Goal: Transaction & Acquisition: Purchase product/service

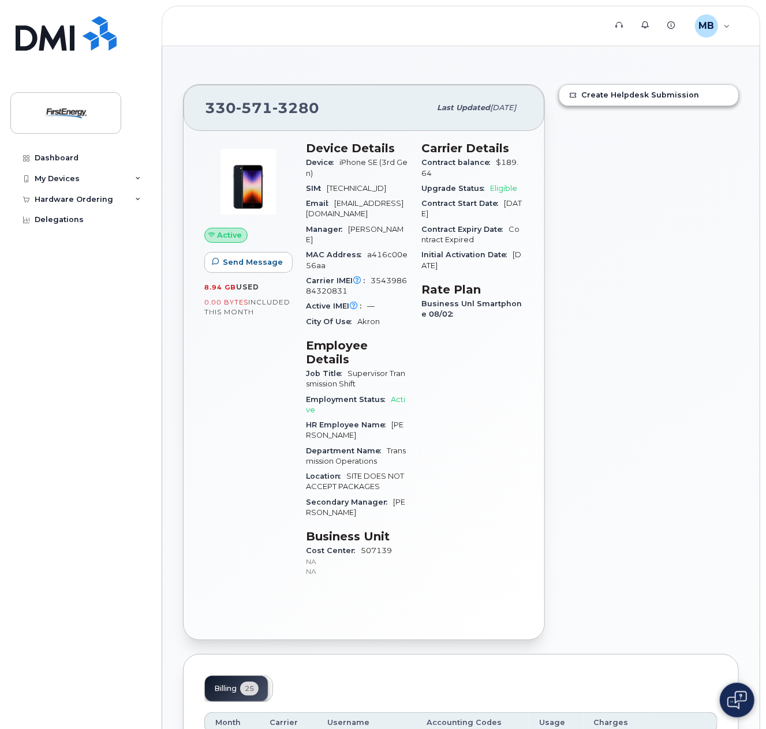
click at [508, 189] on span "Eligible" at bounding box center [504, 188] width 27 height 9
click at [99, 203] on div "Hardware Ordering" at bounding box center [74, 199] width 78 height 9
click at [81, 225] on div "New Order" at bounding box center [62, 220] width 44 height 10
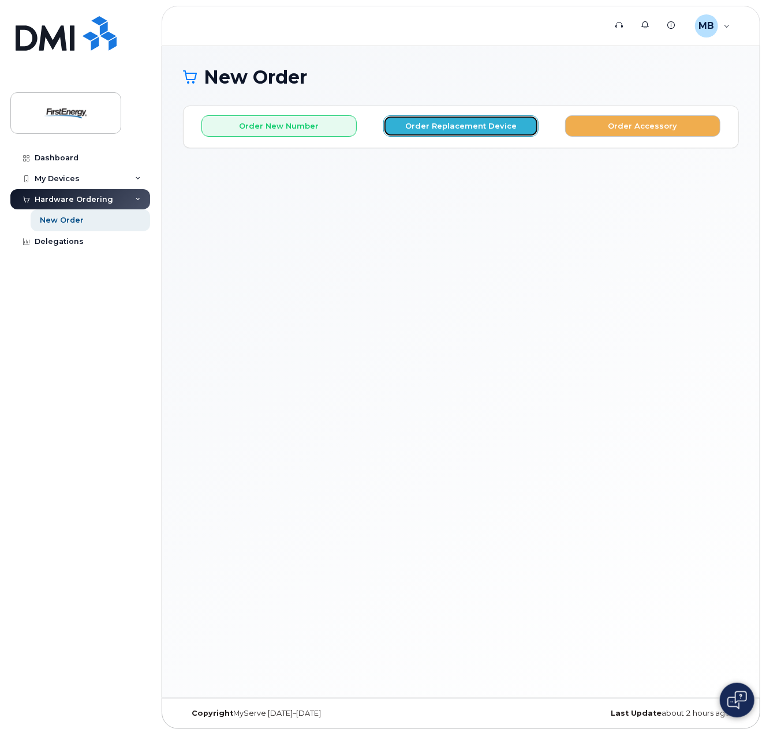
click at [443, 131] on button "Order Replacement Device" at bounding box center [460, 125] width 155 height 21
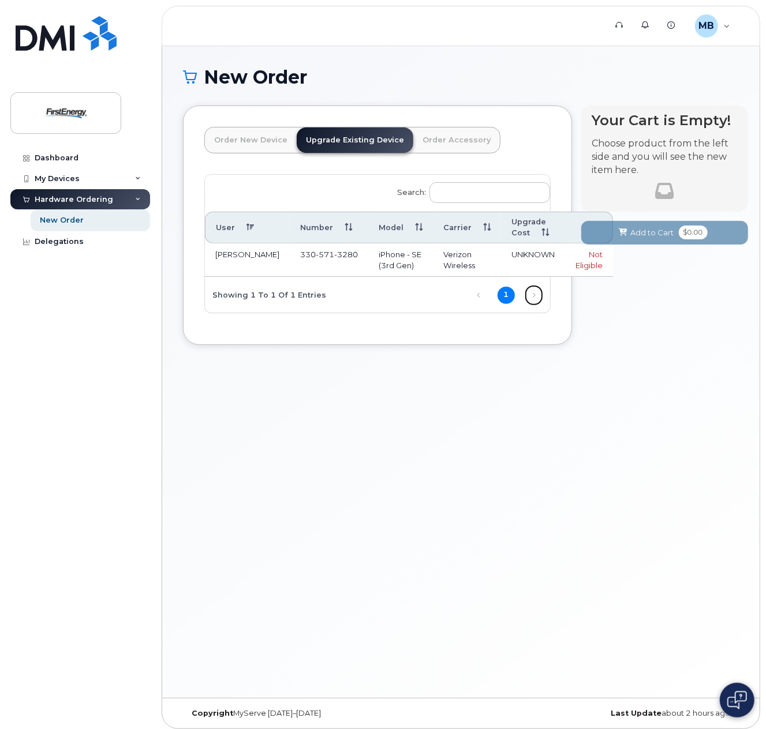
click at [532, 303] on link "Next" at bounding box center [533, 295] width 17 height 17
click at [575, 270] on div "Not Eligible" at bounding box center [588, 259] width 27 height 21
click at [62, 220] on div "New Order" at bounding box center [62, 220] width 44 height 10
click at [76, 202] on div "Hardware Ordering" at bounding box center [74, 199] width 78 height 9
click at [133, 200] on div "Hardware Ordering" at bounding box center [80, 199] width 140 height 21
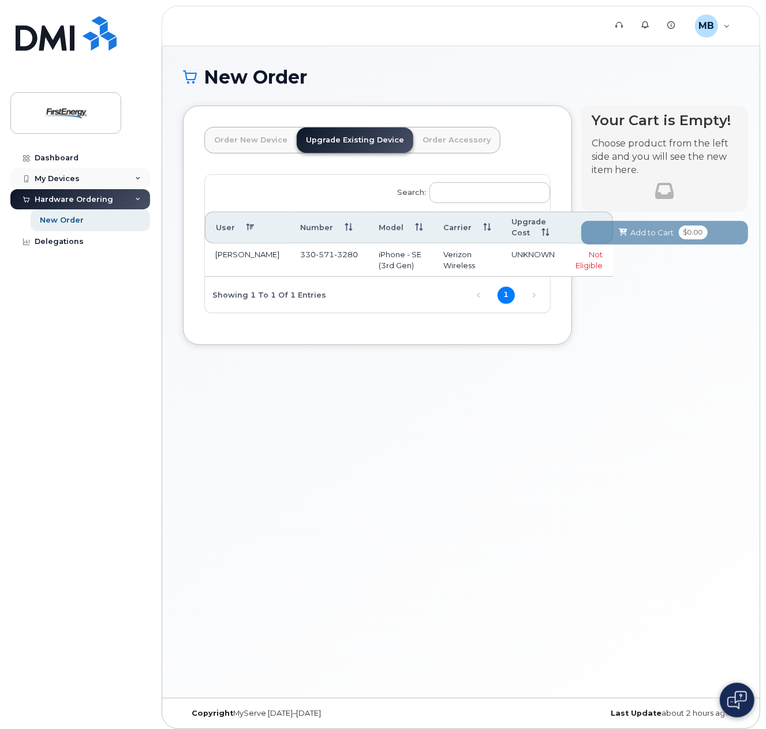
click at [139, 179] on icon at bounding box center [138, 179] width 6 height 6
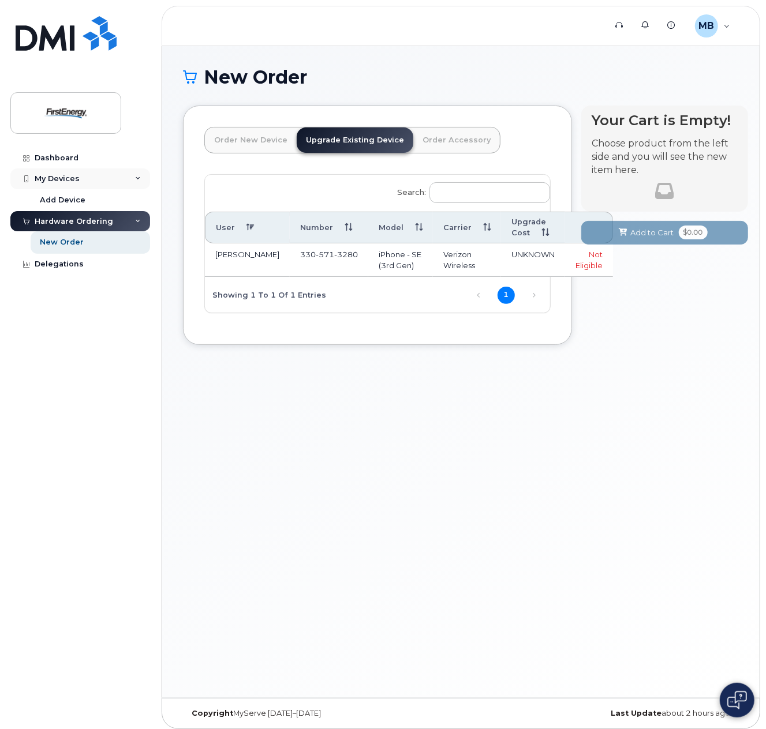
click at [68, 178] on div "My Devices" at bounding box center [57, 178] width 45 height 9
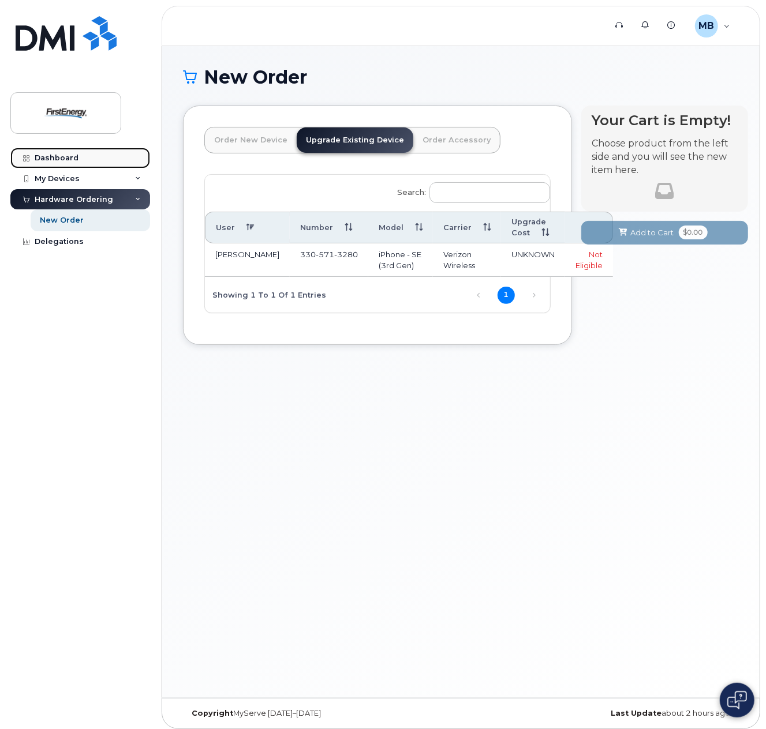
click at [55, 149] on link "Dashboard" at bounding box center [80, 158] width 140 height 21
click at [48, 158] on div "Dashboard" at bounding box center [57, 158] width 44 height 9
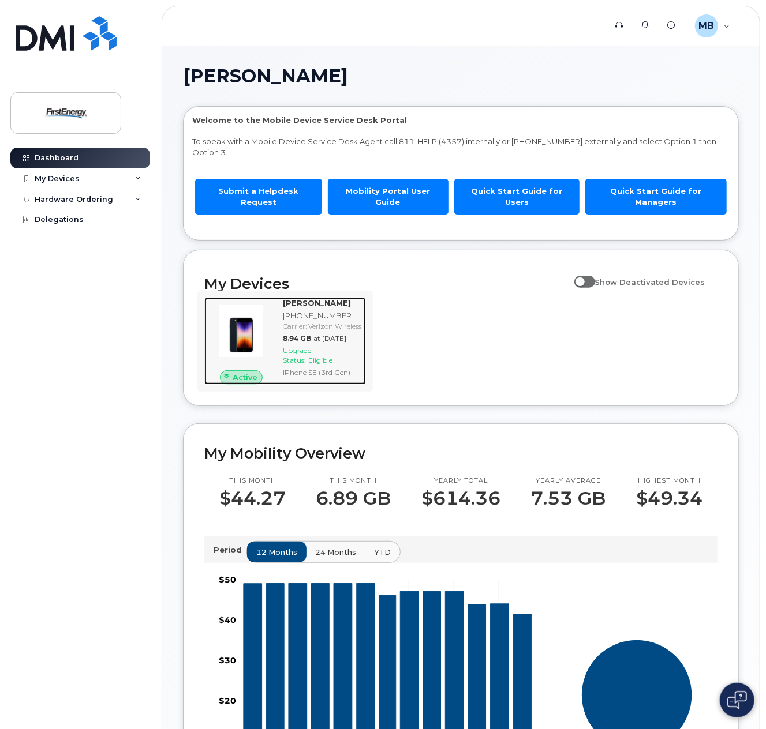
click at [243, 372] on span "Active" at bounding box center [245, 377] width 25 height 11
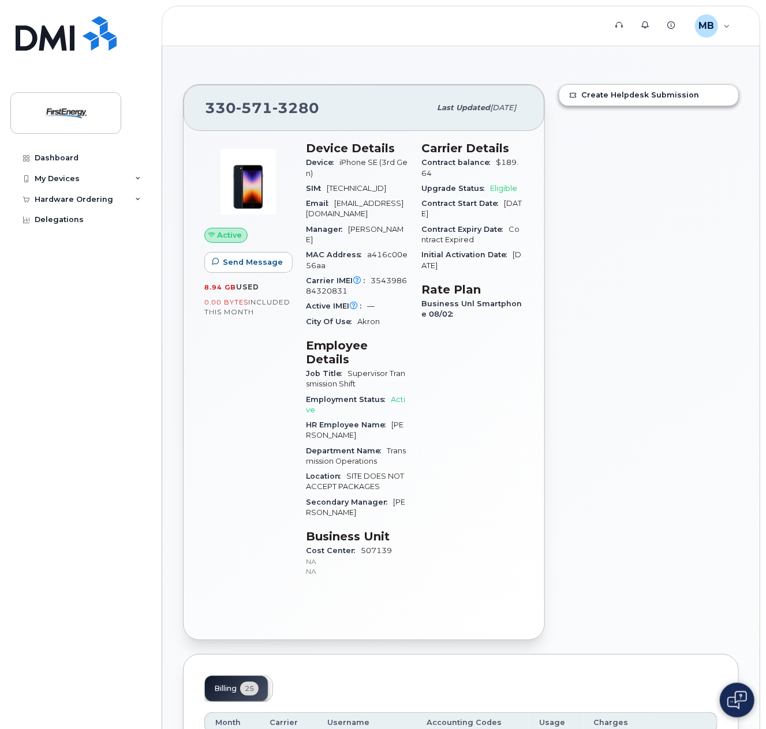
click at [223, 233] on span "Active" at bounding box center [230, 235] width 25 height 11
click at [139, 201] on icon at bounding box center [138, 200] width 6 height 6
click at [106, 221] on link "New Order" at bounding box center [90, 220] width 119 height 22
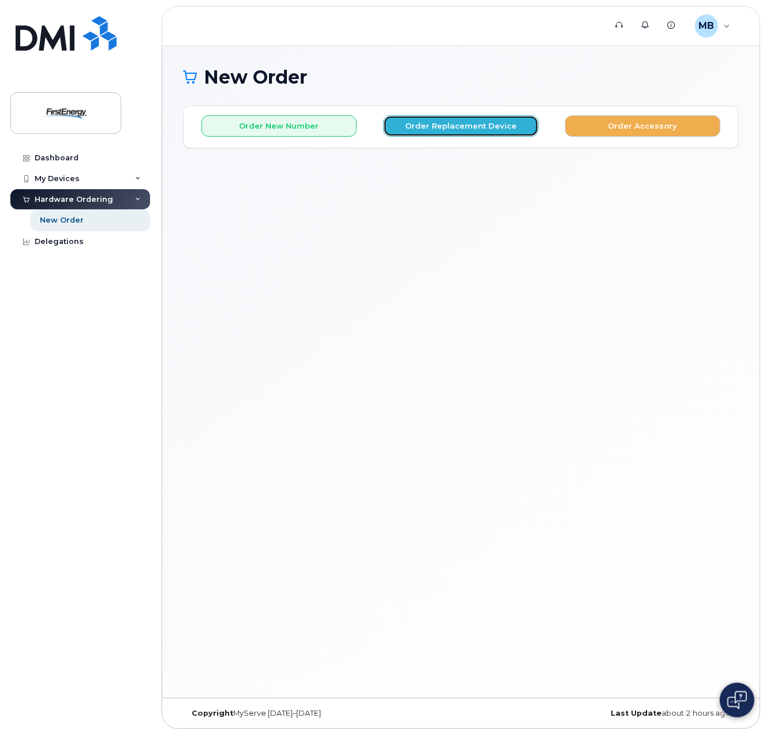
click at [454, 128] on button "Order Replacement Device" at bounding box center [460, 125] width 155 height 21
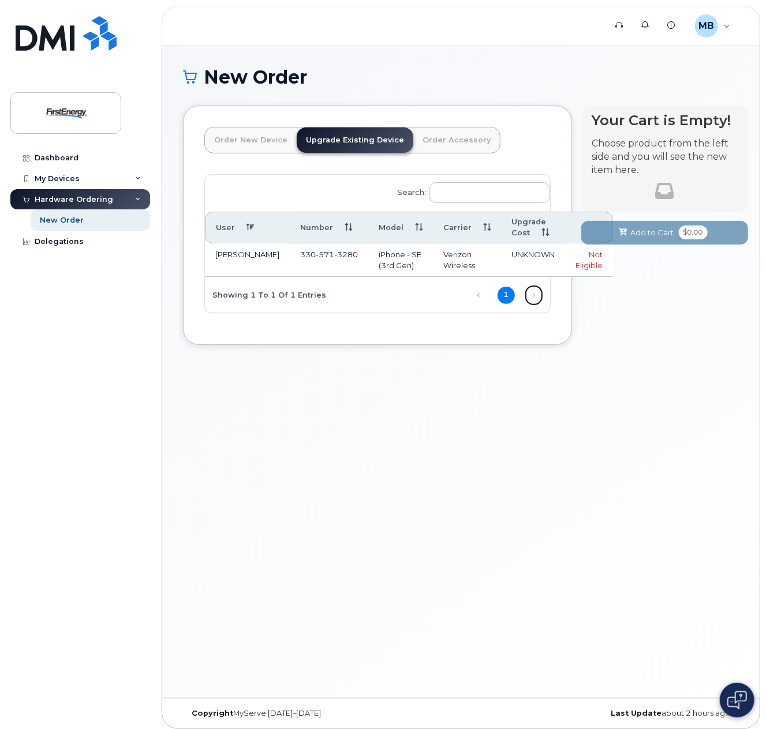
click at [534, 304] on link "Next" at bounding box center [533, 295] width 17 height 17
click at [504, 304] on link "1" at bounding box center [505, 295] width 17 height 17
click at [368, 264] on td "iPhone - SE (3rd Gen)" at bounding box center [400, 260] width 65 height 33
click at [290, 249] on td "[PHONE_NUMBER]" at bounding box center [329, 260] width 78 height 33
click at [290, 249] on td "330 571 3280" at bounding box center [329, 260] width 78 height 33
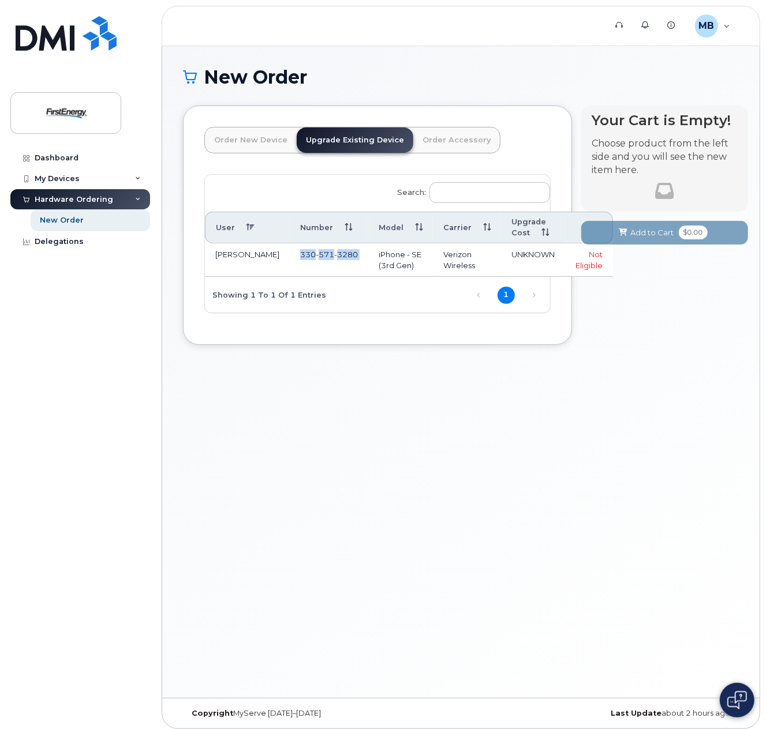
click at [290, 249] on td "330 571 3280" at bounding box center [329, 260] width 78 height 33
drag, startPoint x: 263, startPoint y: 249, endPoint x: 323, endPoint y: 137, distance: 126.5
click at [323, 137] on link "Upgrade Existing Device" at bounding box center [355, 140] width 117 height 25
click at [263, 145] on link "Order New Device" at bounding box center [251, 140] width 92 height 25
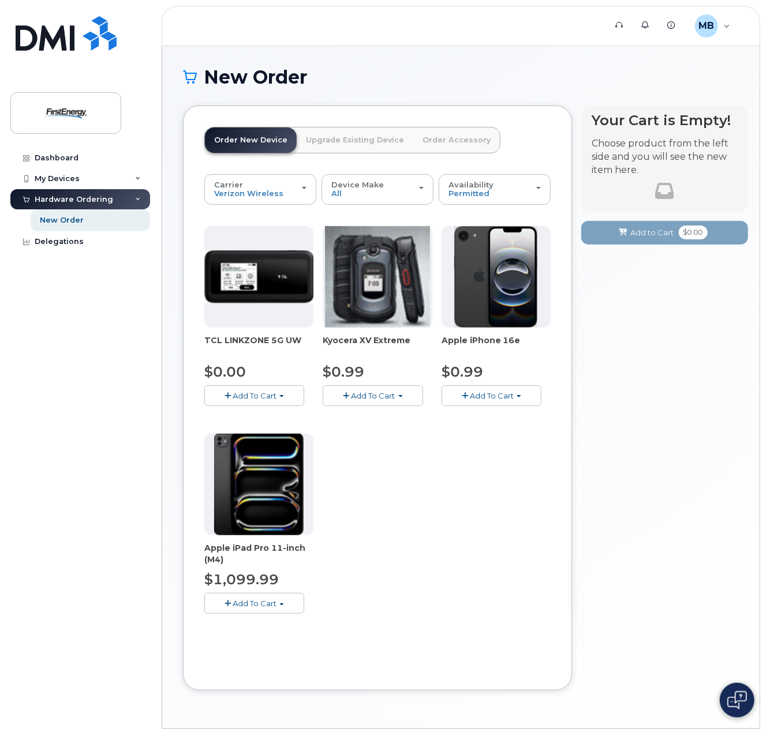
click at [352, 139] on link "Upgrade Existing Device" at bounding box center [355, 140] width 117 height 25
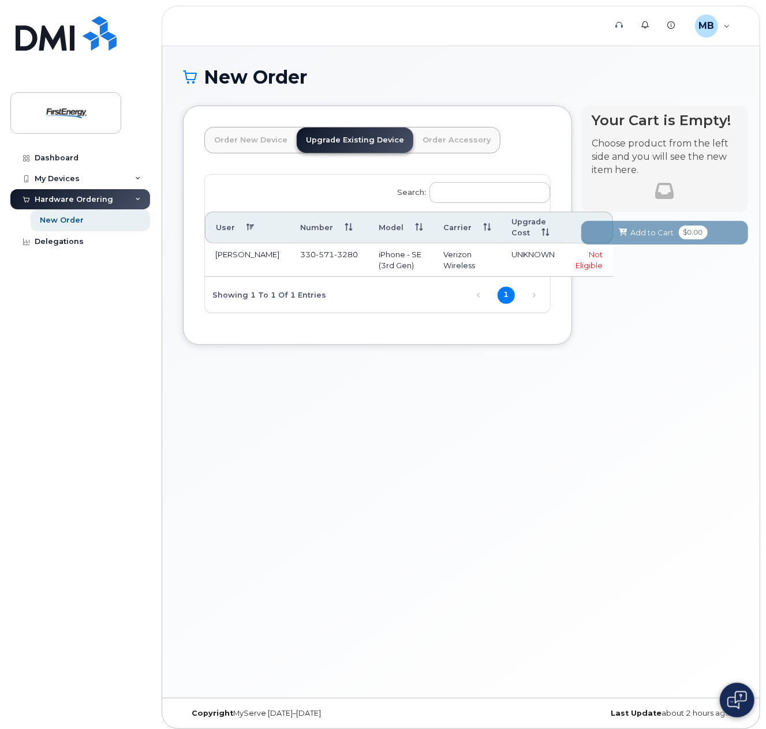
click at [575, 263] on div "Not Eligible" at bounding box center [588, 259] width 27 height 21
click at [501, 259] on td "UNKNOWN" at bounding box center [533, 260] width 64 height 33
click at [433, 257] on td "Verizon Wireless" at bounding box center [467, 260] width 68 height 33
click at [368, 266] on td "iPhone - SE (3rd Gen)" at bounding box center [400, 260] width 65 height 33
click at [334, 259] on span "3280" at bounding box center [346, 254] width 24 height 9
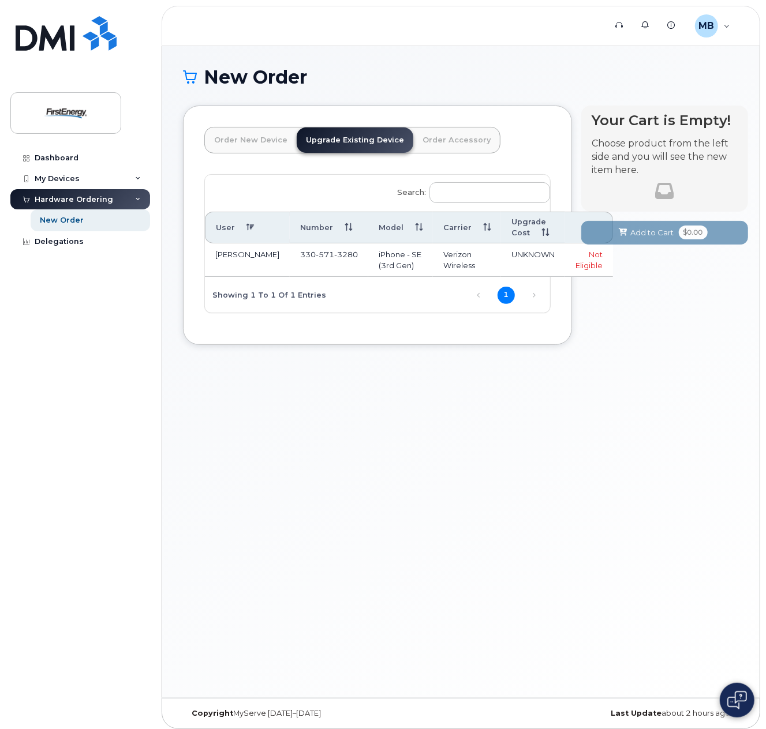
click at [238, 264] on td "[PERSON_NAME]" at bounding box center [247, 260] width 85 height 33
click at [61, 154] on div "Dashboard" at bounding box center [57, 158] width 44 height 9
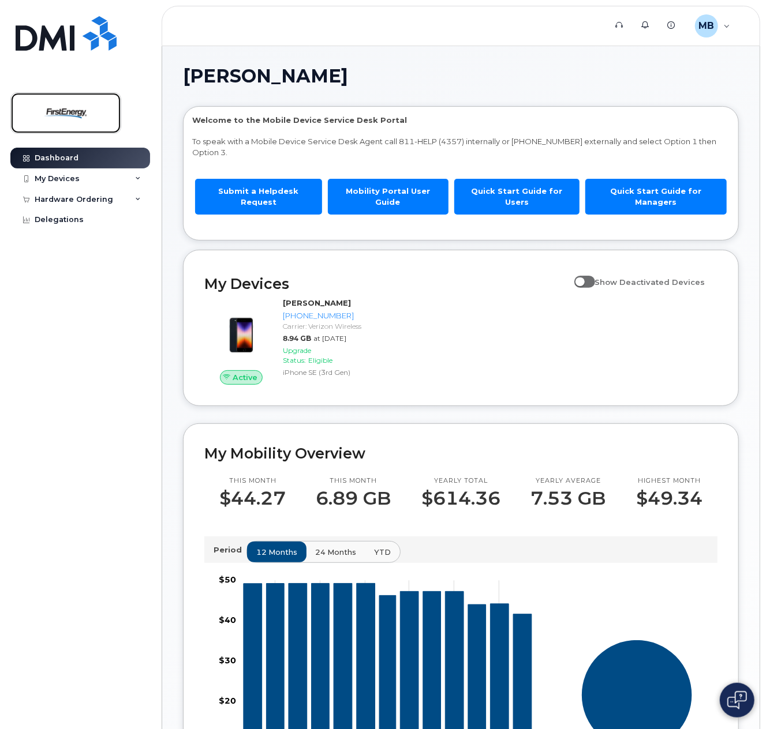
click at [78, 117] on img at bounding box center [65, 112] width 89 height 33
click at [728, 31] on div "MB Mark Backer Employee" at bounding box center [712, 25] width 51 height 23
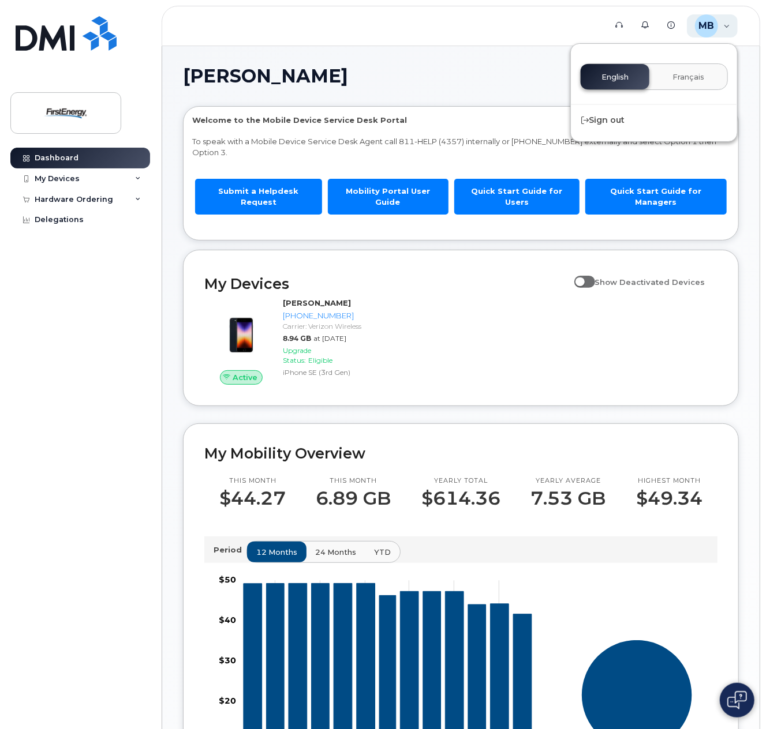
click at [728, 31] on div "MB Mark Backer Employee" at bounding box center [712, 25] width 51 height 23
click at [694, 78] on span "Français" at bounding box center [688, 77] width 32 height 9
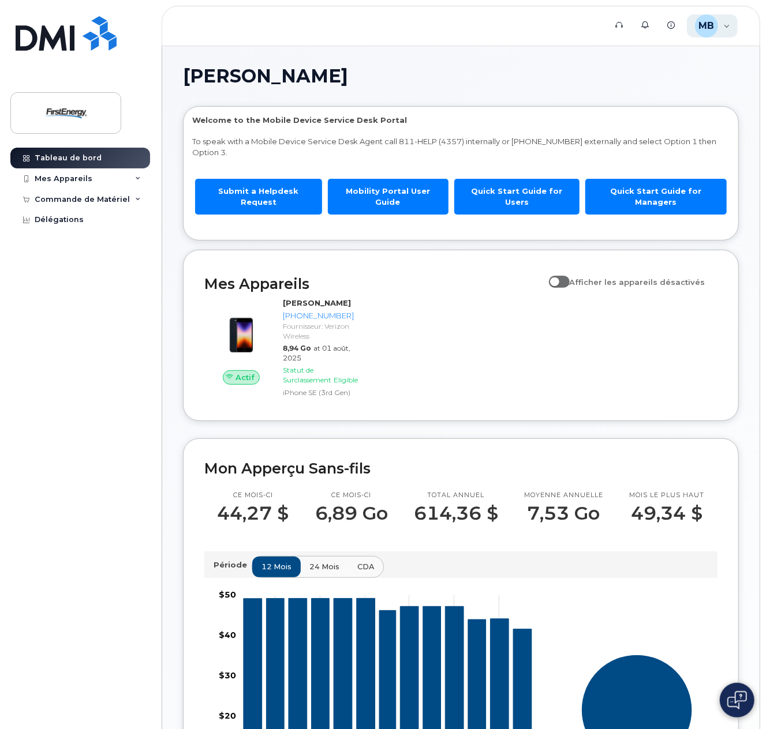
click at [724, 23] on div "MB [PERSON_NAME] Employee" at bounding box center [712, 25] width 51 height 23
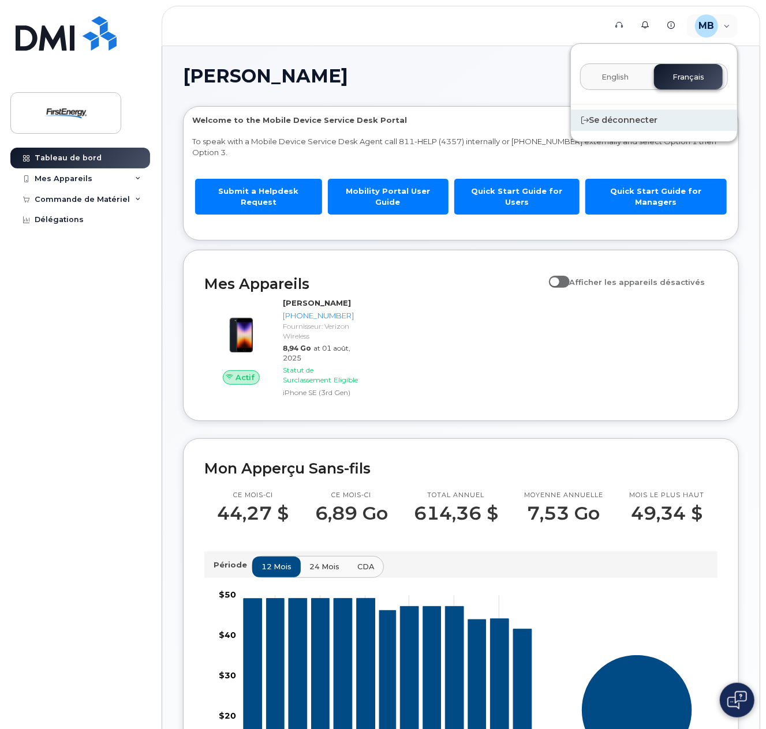
click at [613, 118] on div "Se déconnecter" at bounding box center [654, 120] width 166 height 21
click at [621, 73] on span "English" at bounding box center [614, 77] width 27 height 9
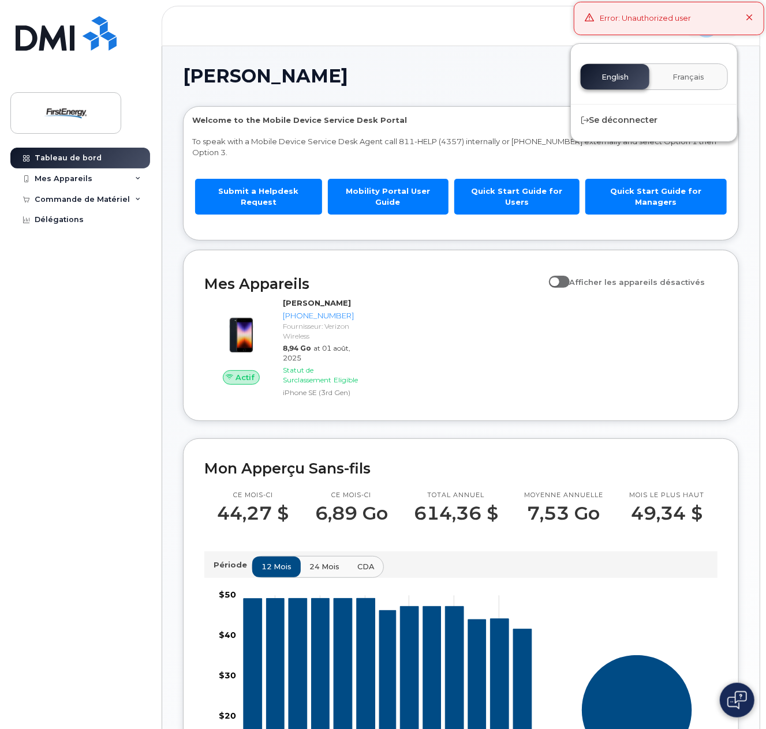
click at [751, 20] on icon at bounding box center [750, 18] width 8 height 8
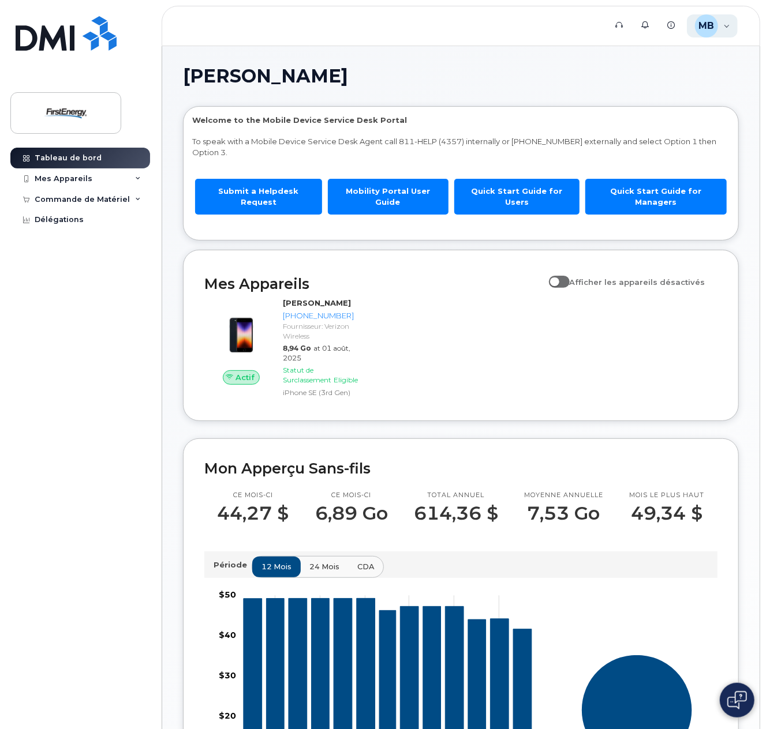
click at [724, 25] on div "MB Mark Backer Employee" at bounding box center [712, 25] width 51 height 23
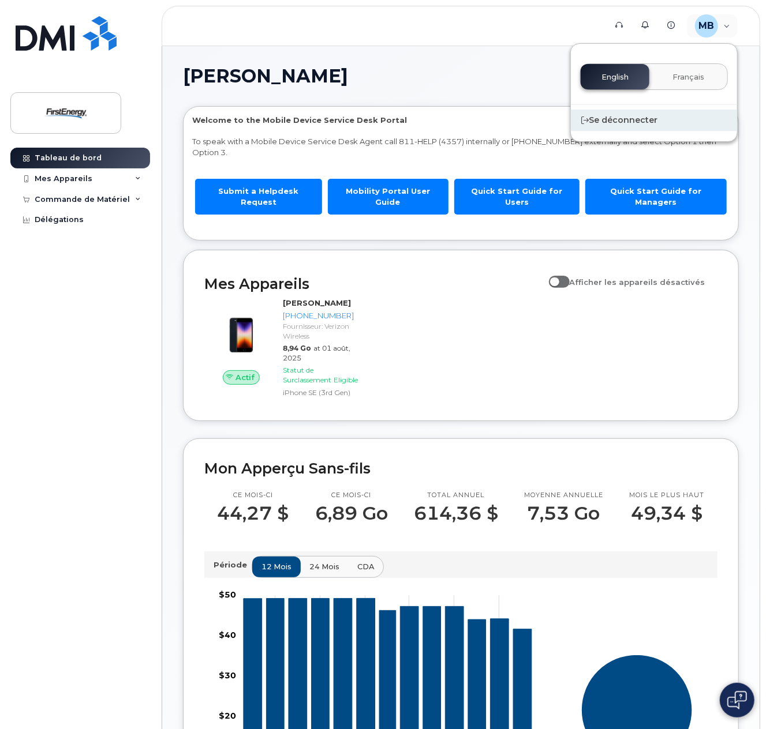
click at [637, 124] on div "Se déconnecter" at bounding box center [654, 120] width 166 height 21
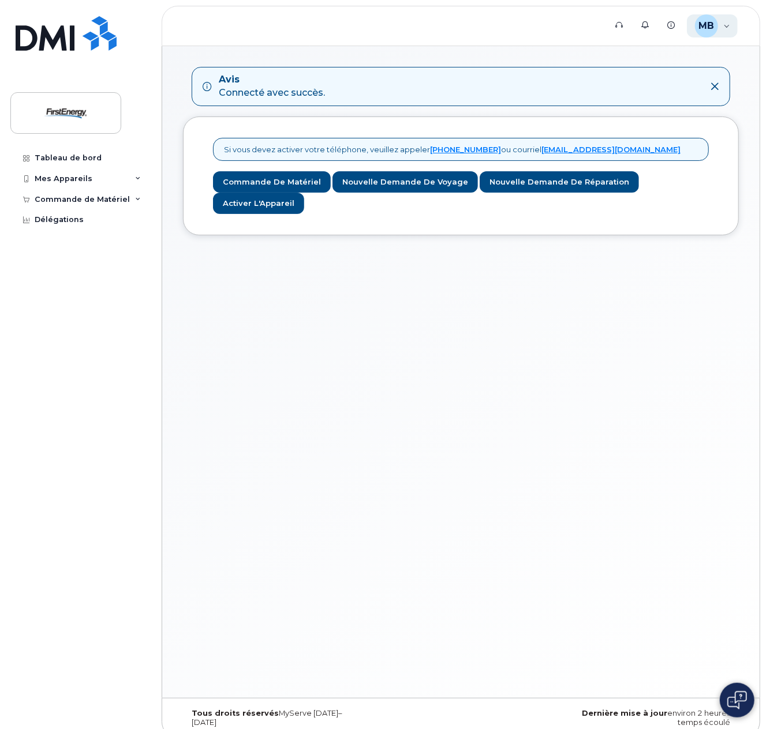
click at [729, 26] on div "MB [PERSON_NAME] Employee" at bounding box center [712, 25] width 51 height 23
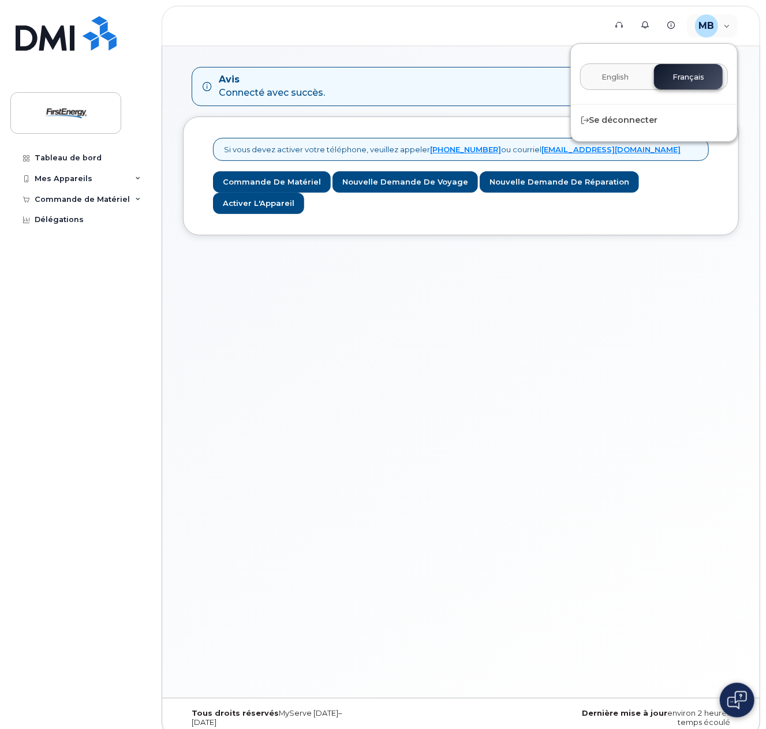
click at [622, 73] on span "English" at bounding box center [614, 77] width 27 height 9
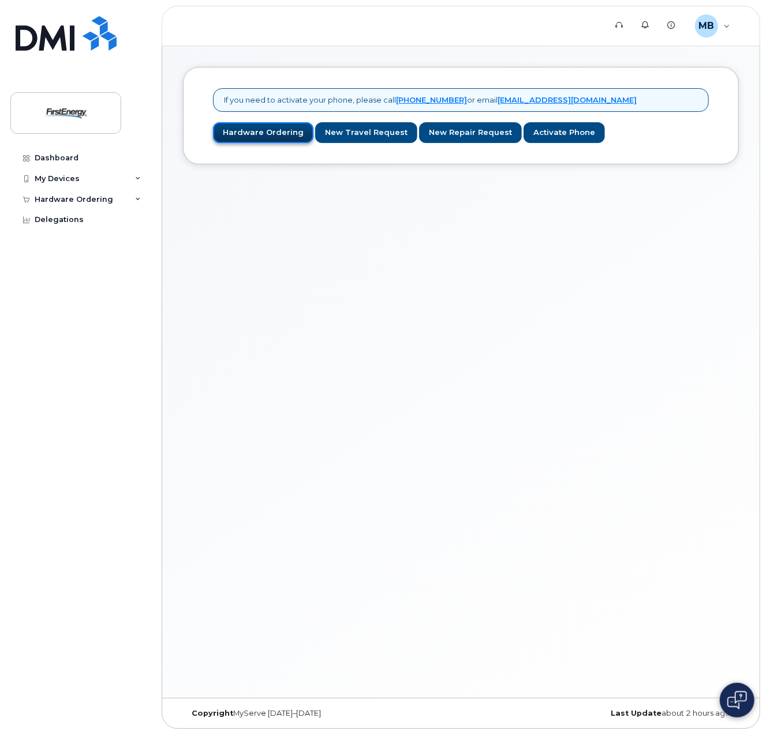
click at [250, 132] on link "Hardware Ordering" at bounding box center [263, 132] width 100 height 21
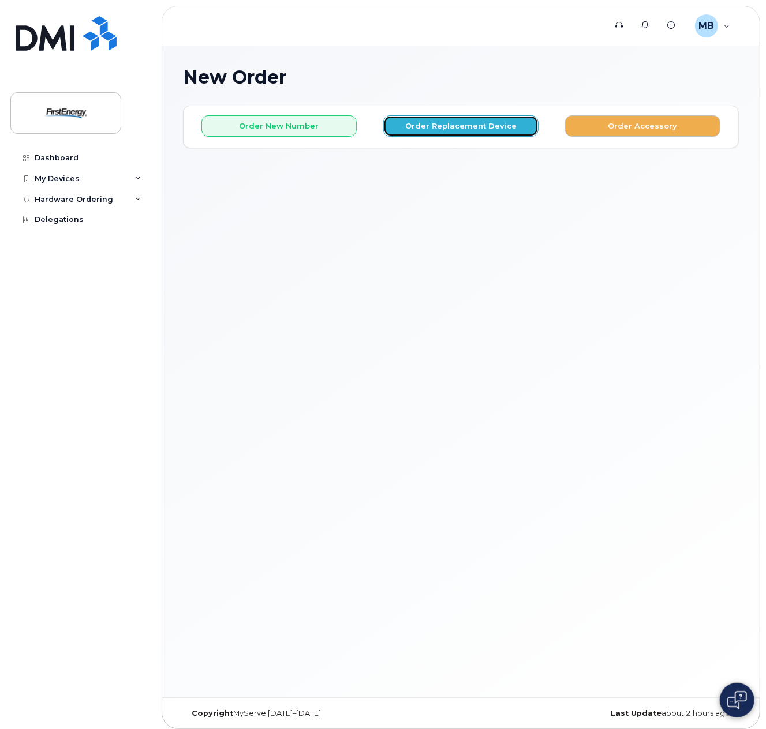
click at [430, 129] on button "Order Replacement Device" at bounding box center [460, 125] width 155 height 21
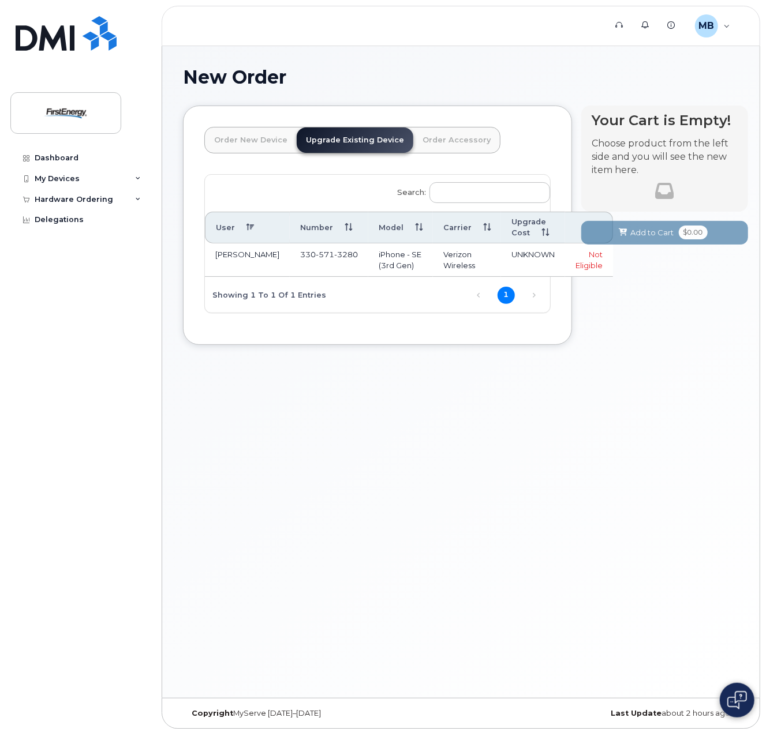
click at [575, 264] on div "Not Eligible" at bounding box center [588, 259] width 27 height 21
drag, startPoint x: 552, startPoint y: 264, endPoint x: 481, endPoint y: 196, distance: 98.0
click at [481, 196] on input "Search:" at bounding box center [489, 192] width 121 height 21
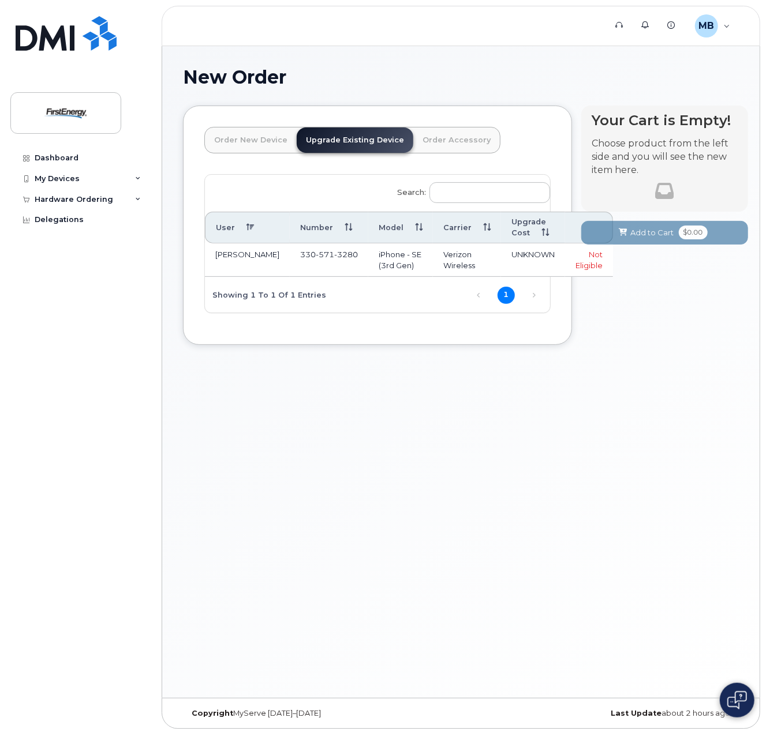
click at [368, 265] on td "iPhone - SE (3rd Gen)" at bounding box center [400, 260] width 65 height 33
click at [259, 261] on td "[PERSON_NAME]" at bounding box center [247, 260] width 85 height 33
click at [249, 266] on td "[PERSON_NAME]" at bounding box center [247, 260] width 85 height 33
click at [225, 231] on th "User" at bounding box center [247, 228] width 85 height 32
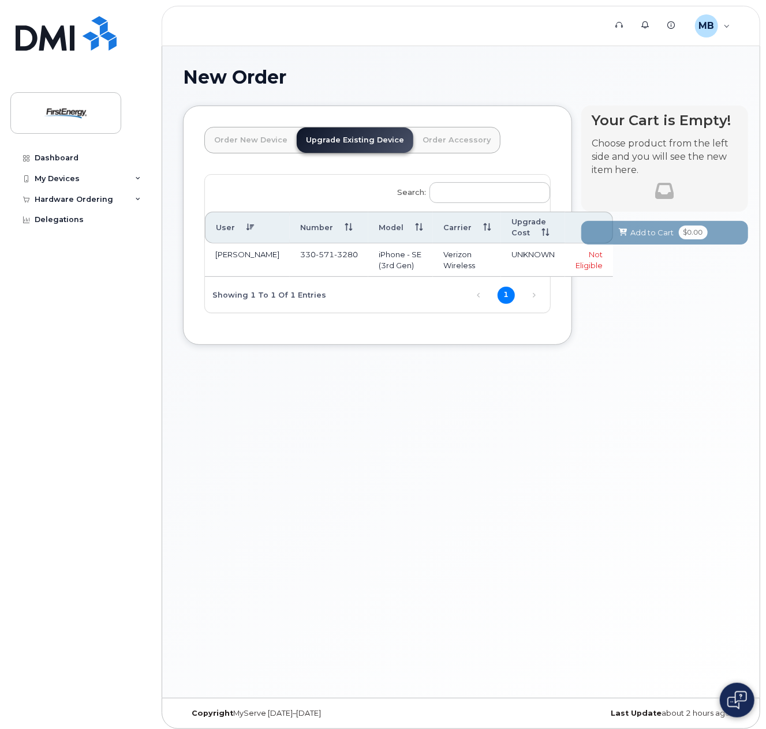
drag, startPoint x: 262, startPoint y: 229, endPoint x: 315, endPoint y: 229, distance: 53.1
click at [290, 229] on th "Number" at bounding box center [329, 228] width 78 height 32
drag, startPoint x: 326, startPoint y: 229, endPoint x: 366, endPoint y: 229, distance: 39.8
click at [328, 229] on th "Number" at bounding box center [329, 228] width 78 height 32
drag, startPoint x: 366, startPoint y: 229, endPoint x: 446, endPoint y: 227, distance: 79.7
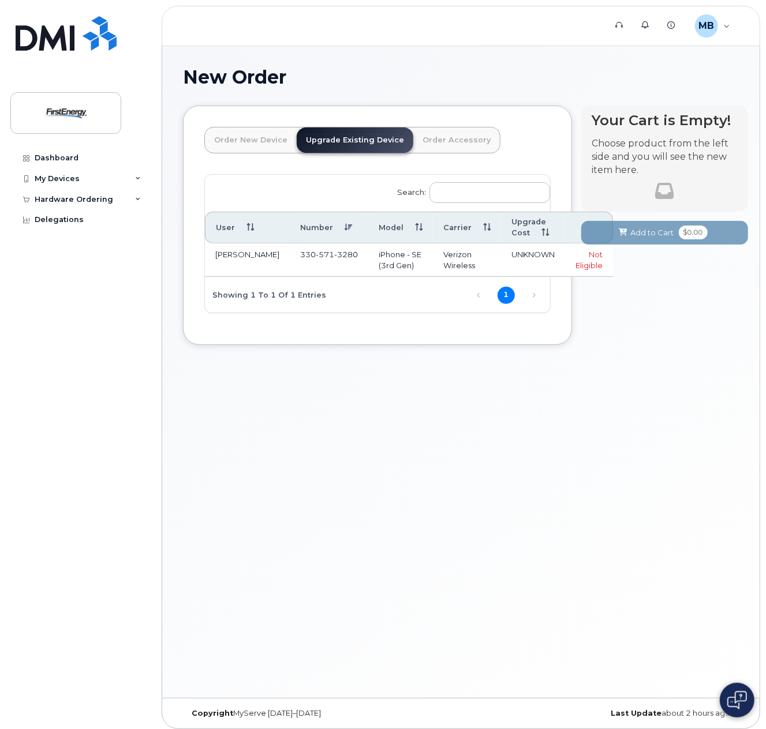
click at [399, 229] on tr "User Number Model Carrier Upgrade Cost" at bounding box center [409, 228] width 408 height 32
drag, startPoint x: 446, startPoint y: 227, endPoint x: 463, endPoint y: 227, distance: 16.7
click at [447, 227] on th "Carrier" at bounding box center [467, 228] width 68 height 32
click at [501, 226] on th "Upgrade Cost" at bounding box center [533, 228] width 64 height 32
click at [268, 304] on div "Showing 1 to 1 of 1 entries" at bounding box center [265, 295] width 121 height 20
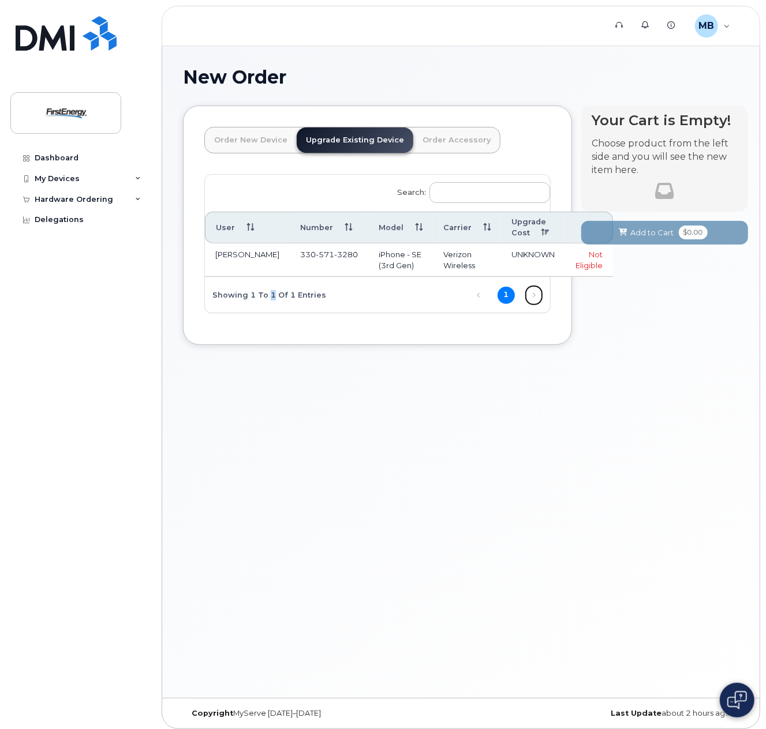
click at [533, 304] on link "Next" at bounding box center [533, 295] width 17 height 17
click at [334, 259] on span "3280" at bounding box center [346, 254] width 24 height 9
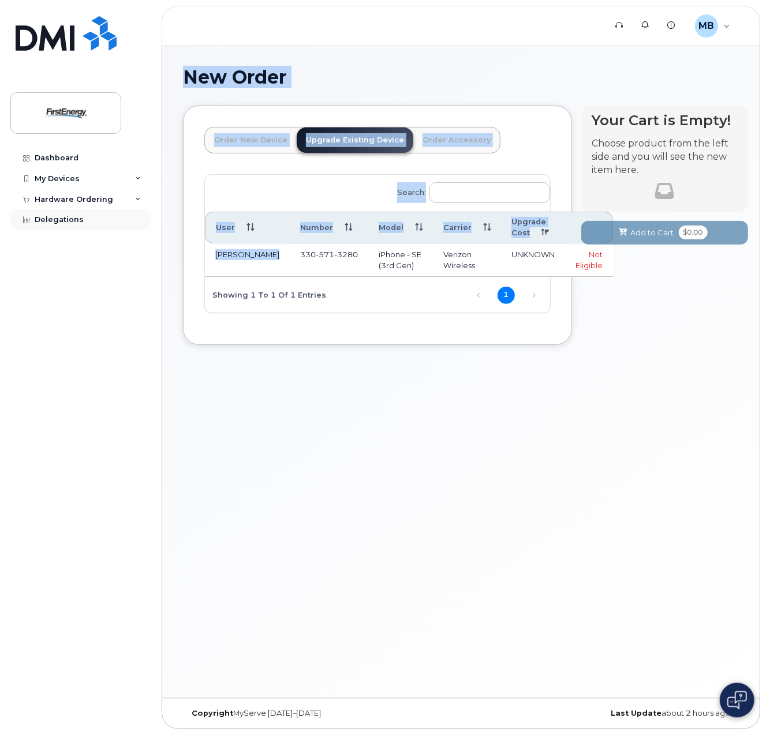
drag, startPoint x: 247, startPoint y: 268, endPoint x: 137, endPoint y: 227, distance: 117.3
click at [162, 227] on div "Support Alerts Knowledge Base MB Mark Backer Employee English Français Sign out…" at bounding box center [461, 372] width 598 height 652
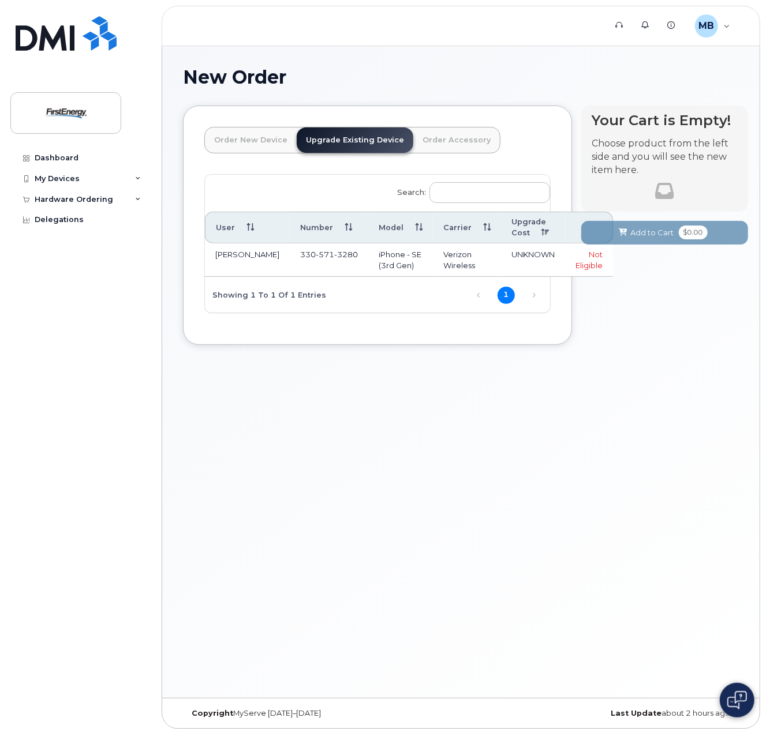
click at [304, 259] on td "330 571 3280" at bounding box center [329, 260] width 78 height 33
click at [67, 182] on div "My Devices" at bounding box center [57, 178] width 45 height 9
click at [62, 177] on div "My Devices" at bounding box center [57, 178] width 45 height 9
click at [65, 162] on link "Dashboard" at bounding box center [80, 158] width 140 height 21
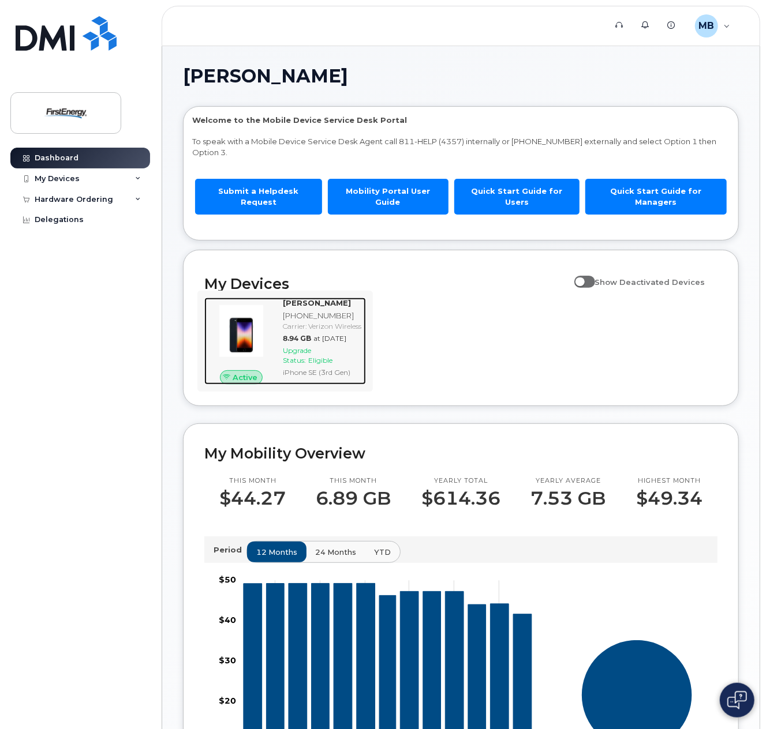
click at [293, 361] on span "Upgrade Status:" at bounding box center [297, 355] width 28 height 18
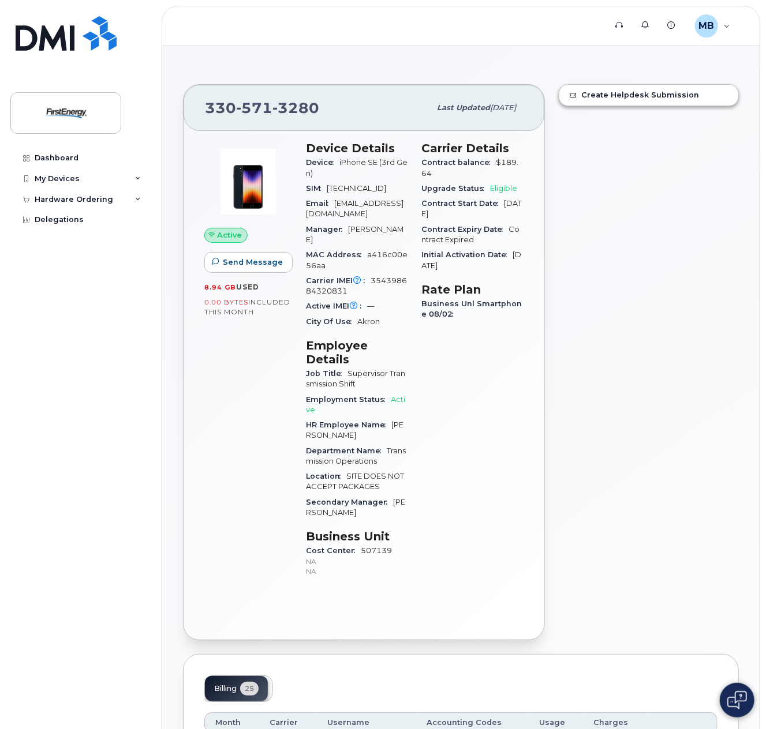
click at [507, 190] on span "Eligible" at bounding box center [504, 188] width 27 height 9
click at [593, 95] on link "Create Helpdesk Submission" at bounding box center [648, 95] width 179 height 21
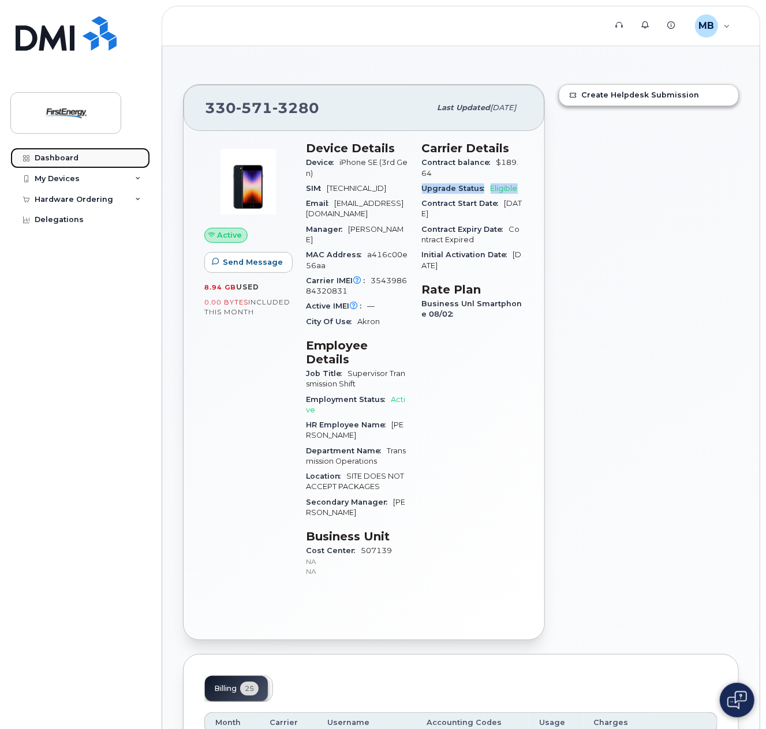
click at [58, 160] on div "Dashboard" at bounding box center [57, 158] width 44 height 9
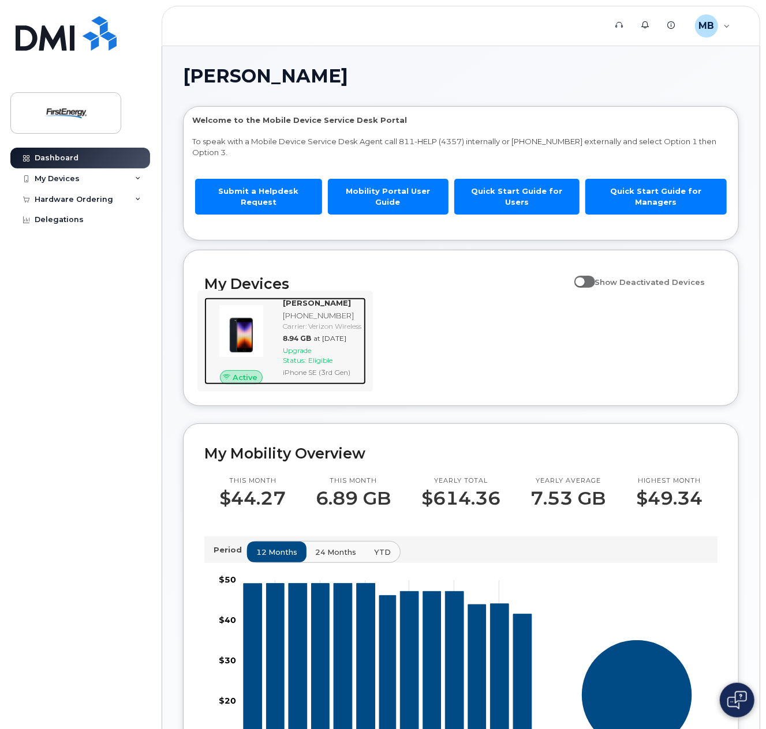
click at [324, 365] on span "Eligible" at bounding box center [320, 360] width 24 height 9
click at [297, 358] on span "Upgrade Status:" at bounding box center [297, 355] width 28 height 18
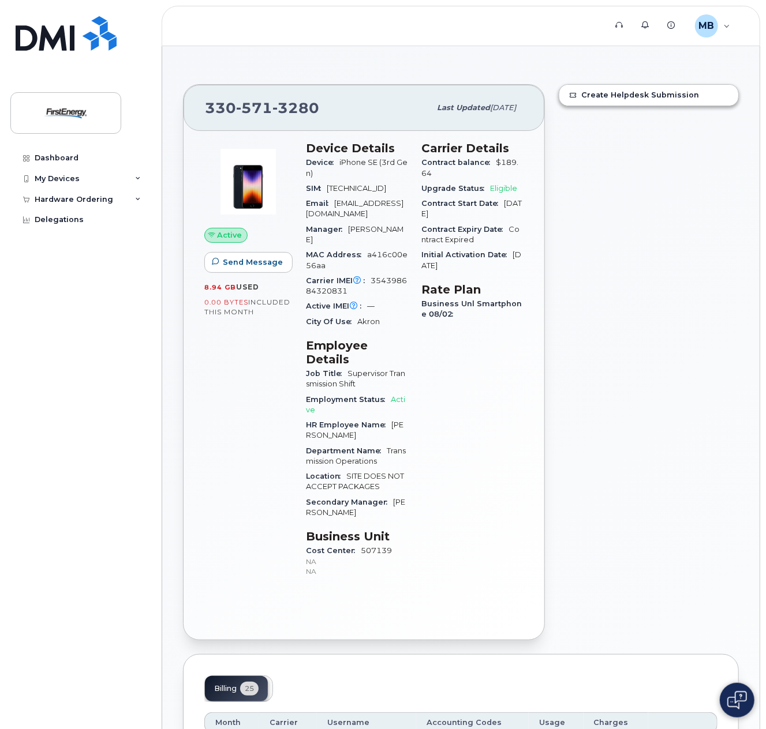
click at [501, 190] on span "Eligible" at bounding box center [504, 188] width 27 height 9
click at [501, 189] on span "Eligible" at bounding box center [504, 188] width 27 height 9
click at [502, 186] on span "Eligible" at bounding box center [504, 188] width 27 height 9
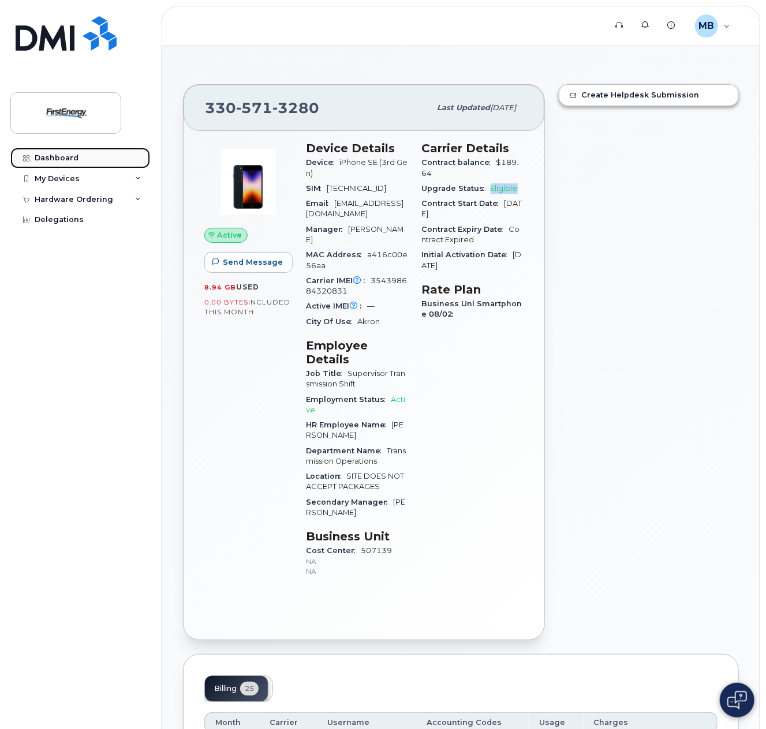
click at [47, 160] on div "Dashboard" at bounding box center [57, 158] width 44 height 9
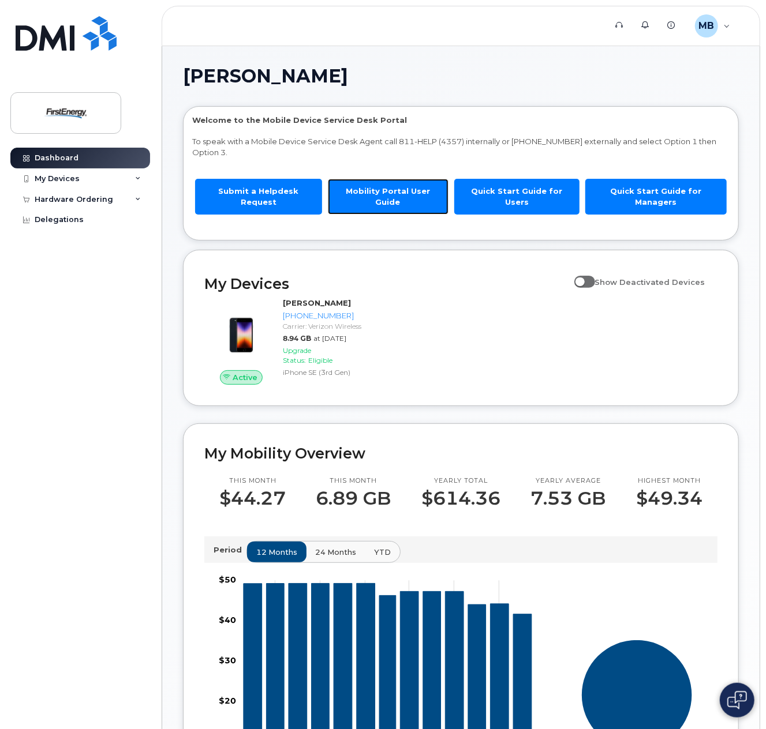
click at [410, 192] on link "Mobility Portal User Guide" at bounding box center [388, 196] width 121 height 35
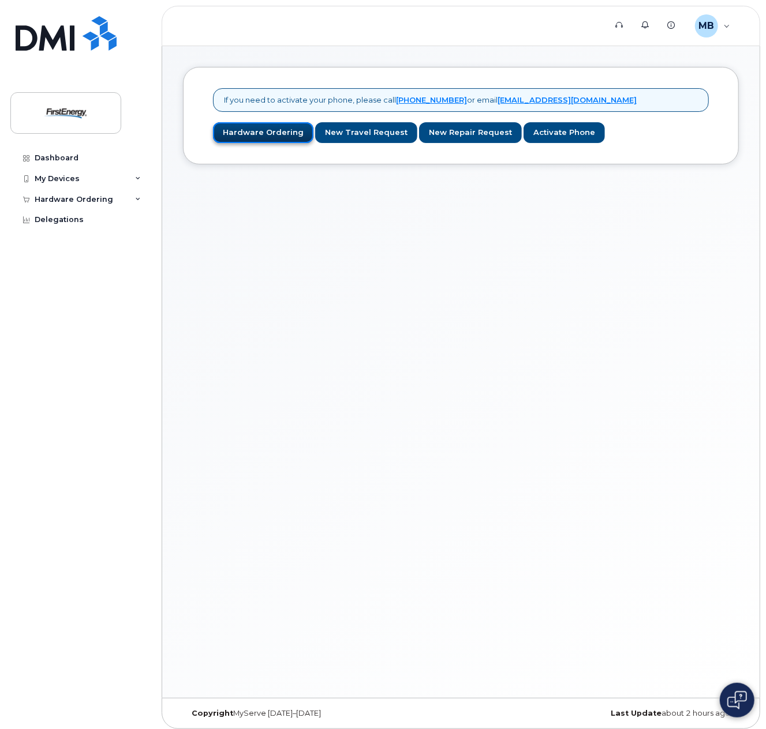
click at [263, 130] on link "Hardware Ordering" at bounding box center [263, 132] width 100 height 21
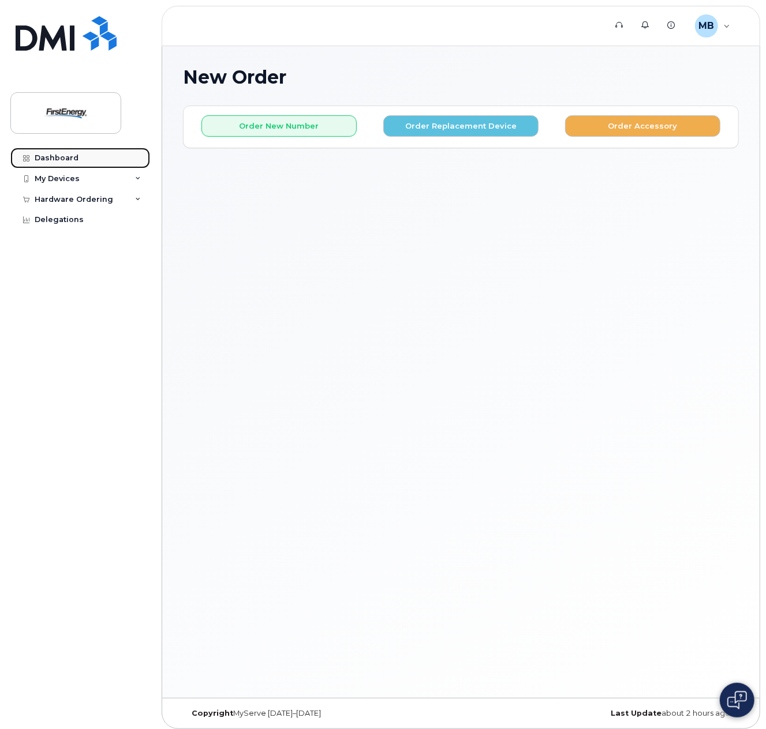
click at [45, 158] on div "Dashboard" at bounding box center [57, 158] width 44 height 9
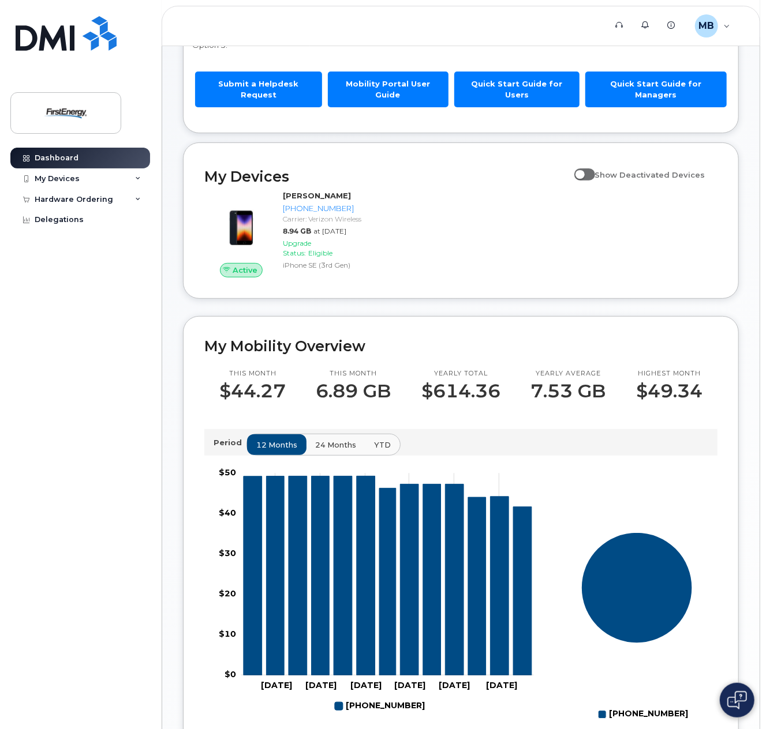
scroll to position [109, 0]
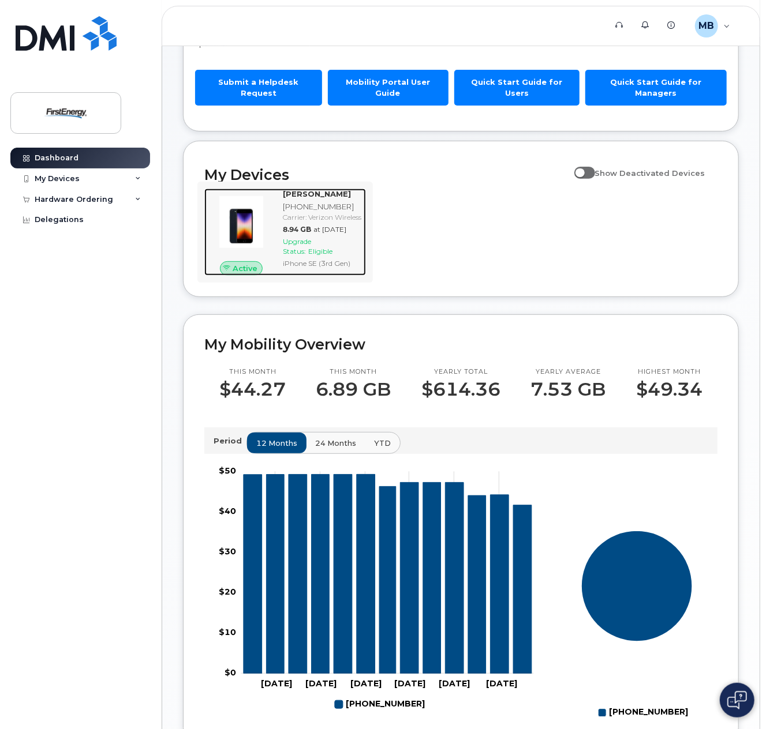
click at [244, 219] on img at bounding box center [241, 221] width 55 height 55
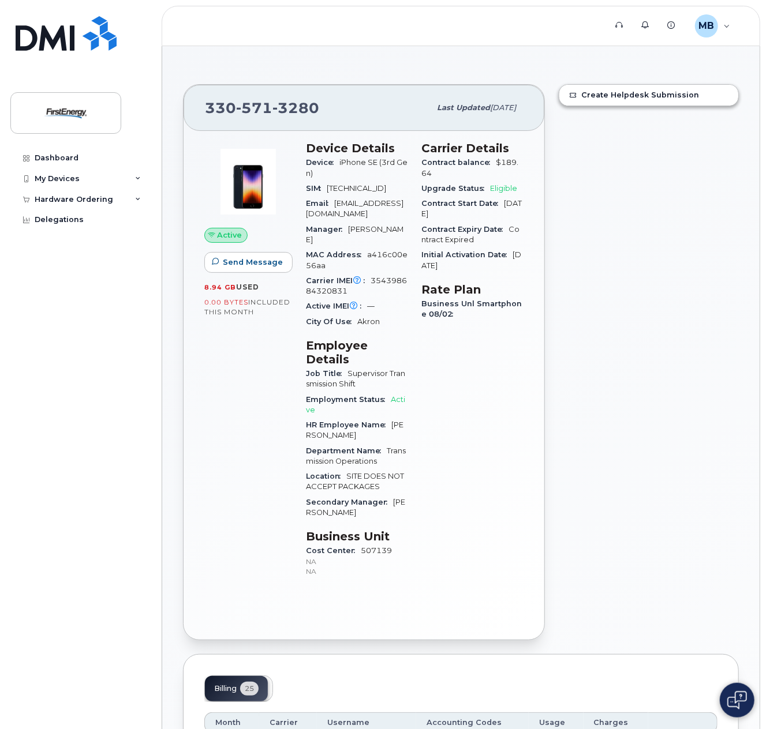
click at [231, 235] on span "Active" at bounding box center [230, 235] width 25 height 11
